Goal: Task Accomplishment & Management: Manage account settings

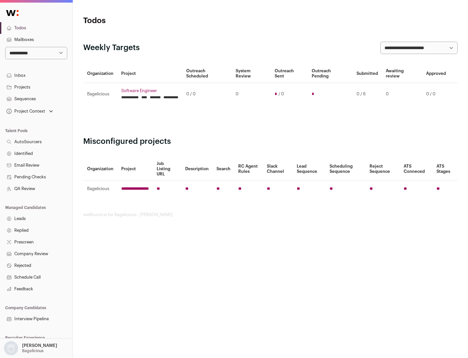
click at [36, 87] on link "Projects" at bounding box center [36, 87] width 72 height 12
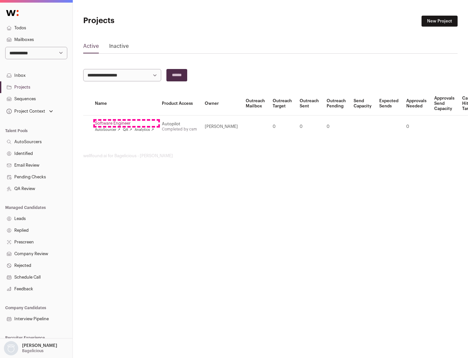
click at [126, 123] on link "Software Engineer" at bounding box center [124, 123] width 59 height 5
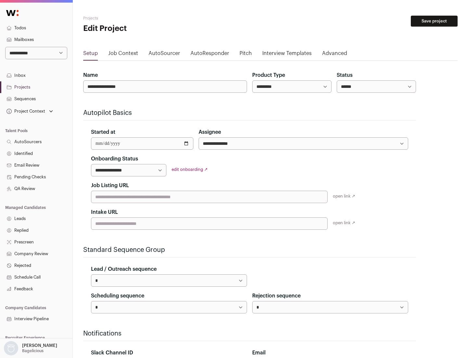
click at [434, 21] on button "Save project" at bounding box center [434, 21] width 47 height 11
